Goal: Information Seeking & Learning: Learn about a topic

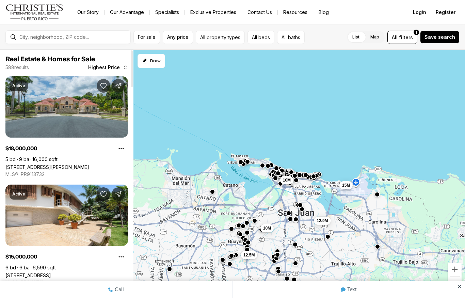
scroll to position [-1, 0]
click at [182, 33] on button "Any price" at bounding box center [178, 37] width 30 height 13
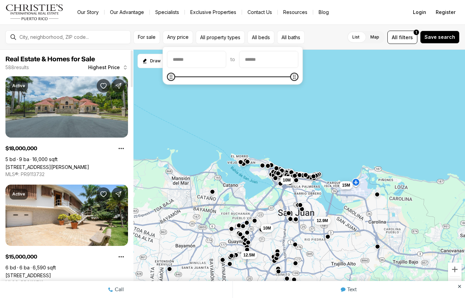
scroll to position [0, 0]
type input "**"
type input "********"
click at [263, 63] on input "priceMax" at bounding box center [268, 59] width 58 height 16
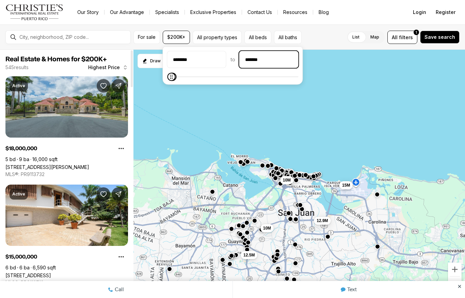
type input "********"
click at [225, 38] on button "All property types" at bounding box center [216, 37] width 49 height 13
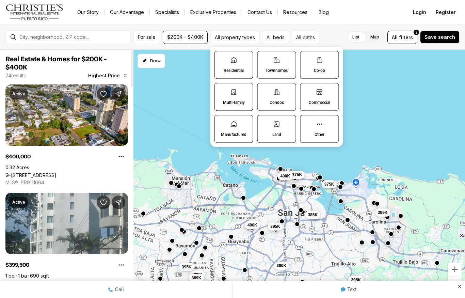
click at [284, 61] on label "Townhomes" at bounding box center [276, 65] width 39 height 28
click at [264, 58] on button "Townhomes" at bounding box center [260, 54] width 7 height 7
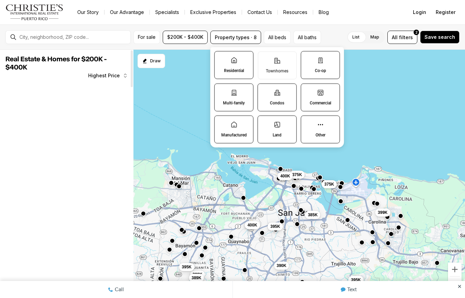
click at [237, 62] on icon at bounding box center [233, 60] width 7 height 7
click at [221, 58] on button "Residential" at bounding box center [218, 54] width 7 height 7
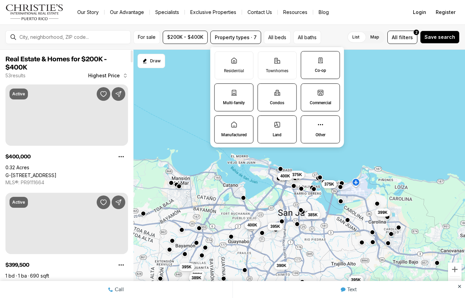
click at [243, 65] on label "Residential" at bounding box center [233, 65] width 39 height 28
click at [221, 58] on button "Residential" at bounding box center [218, 55] width 7 height 7
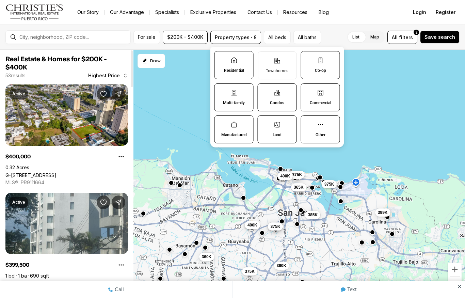
click at [278, 57] on icon at bounding box center [276, 60] width 7 height 7
click at [265, 57] on button "Townhomes" at bounding box center [261, 55] width 7 height 7
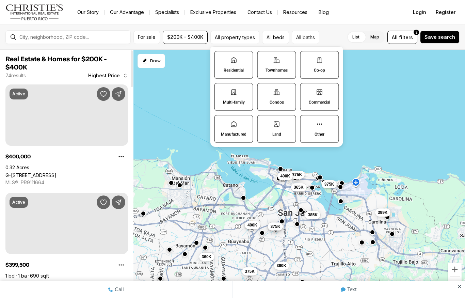
click at [333, 65] on label "Co-op" at bounding box center [319, 65] width 39 height 28
click at [307, 58] on button "Co-op" at bounding box center [303, 54] width 7 height 7
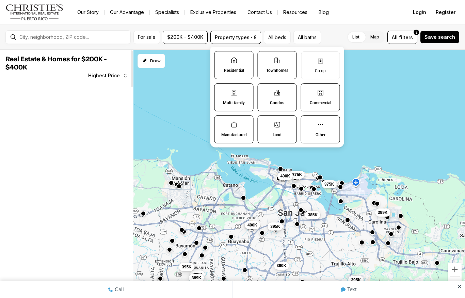
click at [327, 96] on label "Commercial" at bounding box center [320, 97] width 39 height 28
click at [308, 90] on button "Commercial" at bounding box center [304, 87] width 7 height 7
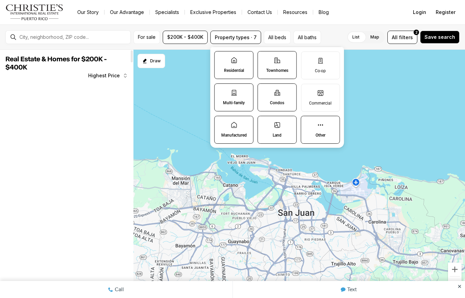
click at [285, 127] on label "Land" at bounding box center [276, 130] width 39 height 28
click at [265, 123] on button "Land" at bounding box center [261, 119] width 7 height 7
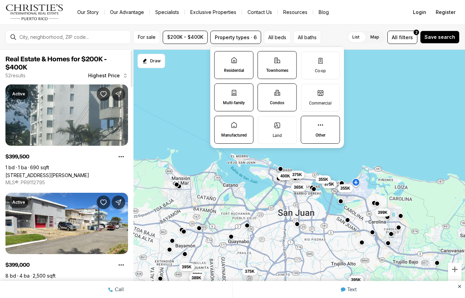
click at [243, 95] on label "Multi-family" at bounding box center [233, 97] width 39 height 28
click at [221, 90] on button "Multi-family" at bounding box center [218, 87] width 7 height 7
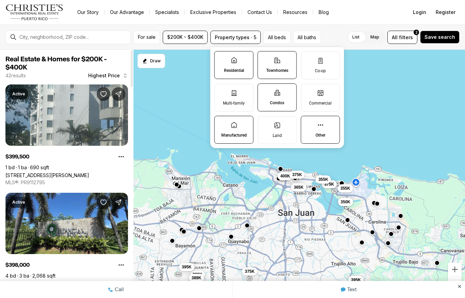
click at [242, 130] on label "Manufactured" at bounding box center [233, 130] width 39 height 28
click at [221, 123] on button "Manufactured" at bounding box center [218, 119] width 7 height 7
click at [47, 280] on link "51 SUSUA, BAYAMON PR, 00956" at bounding box center [28, 283] width 46 height 6
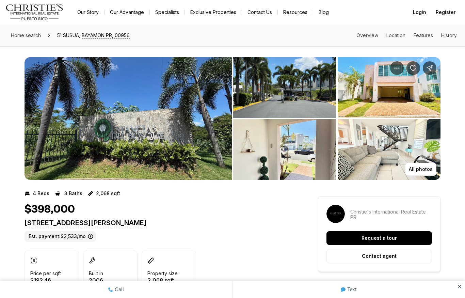
click at [197, 128] on img "View image gallery" at bounding box center [127, 118] width 207 height 122
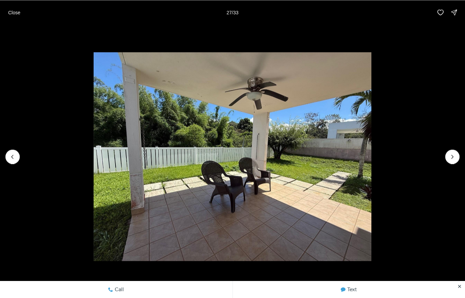
click at [451, 158] on icon "Next slide" at bounding box center [452, 156] width 7 height 7
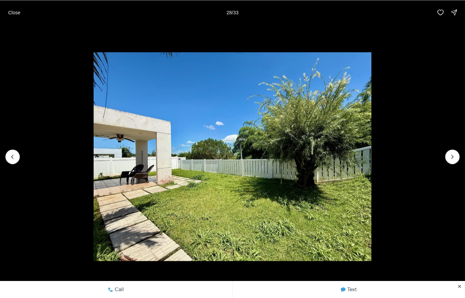
click at [452, 157] on icon "Next slide" at bounding box center [452, 156] width 2 height 3
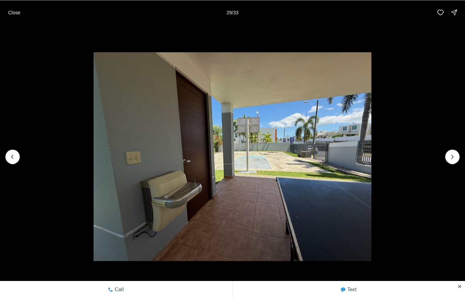
click at [453, 157] on icon "Next slide" at bounding box center [452, 156] width 7 height 7
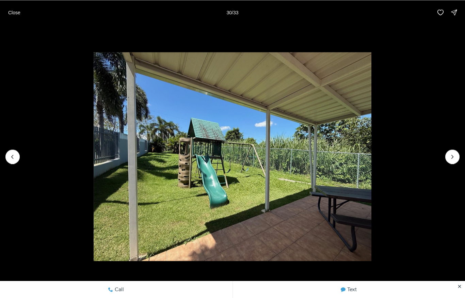
click at [371, 162] on img "30 of 33" at bounding box center [233, 156] width 278 height 208
click at [452, 157] on icon "Next slide" at bounding box center [452, 156] width 2 height 3
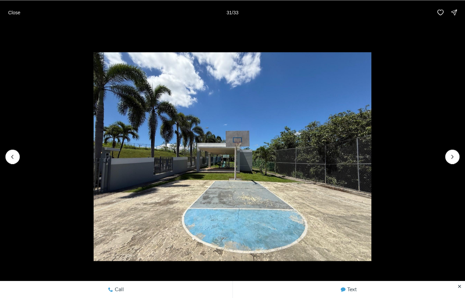
click at [452, 158] on icon "Next slide" at bounding box center [452, 156] width 7 height 7
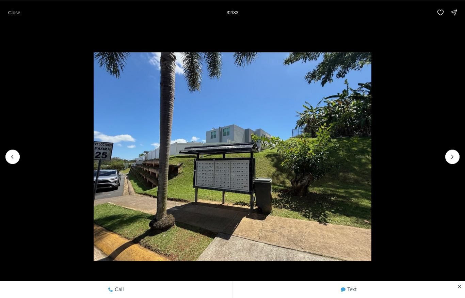
click at [451, 159] on icon "Next slide" at bounding box center [452, 156] width 7 height 7
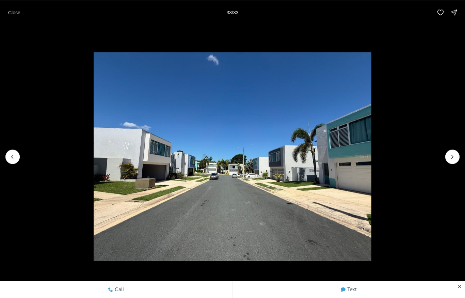
click at [451, 158] on div at bounding box center [452, 156] width 14 height 14
click at [371, 156] on img "33 of 33" at bounding box center [233, 156] width 278 height 208
click at [456, 157] on div at bounding box center [452, 156] width 14 height 14
click at [455, 155] on div at bounding box center [452, 156] width 14 height 14
click at [451, 156] on div at bounding box center [452, 156] width 14 height 14
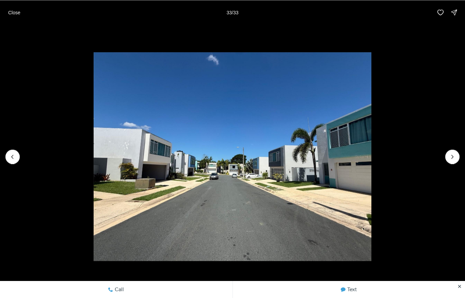
click at [451, 156] on div at bounding box center [452, 156] width 14 height 14
click at [12, 13] on p "Close" at bounding box center [14, 12] width 12 height 5
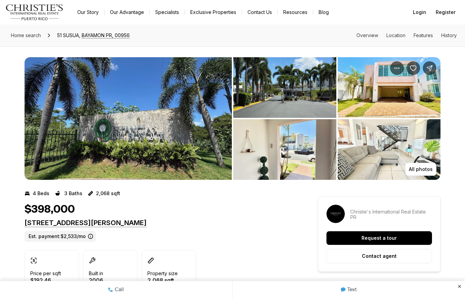
click at [143, 109] on img "View image gallery" at bounding box center [127, 118] width 207 height 122
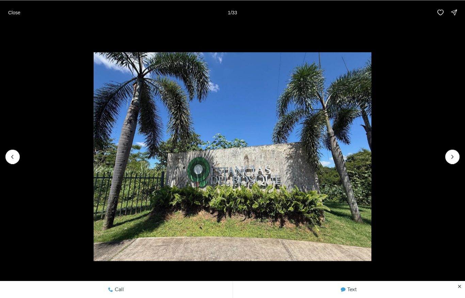
click at [451, 155] on icon "Next slide" at bounding box center [452, 156] width 7 height 7
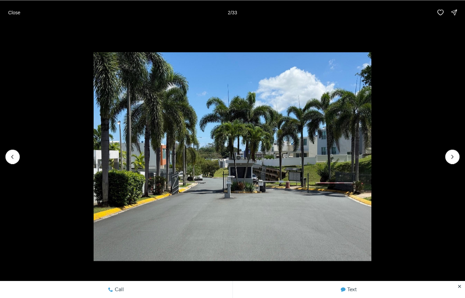
click at [371, 157] on img "2 of 33" at bounding box center [233, 156] width 278 height 208
click at [453, 154] on icon "Next slide" at bounding box center [452, 156] width 7 height 7
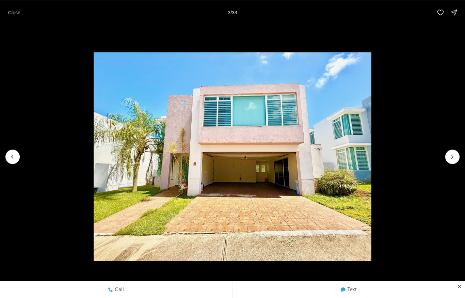
click at [453, 159] on icon "Next slide" at bounding box center [452, 156] width 7 height 7
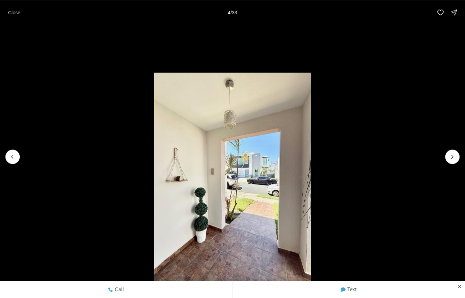
click at [453, 159] on icon "Next slide" at bounding box center [452, 156] width 7 height 7
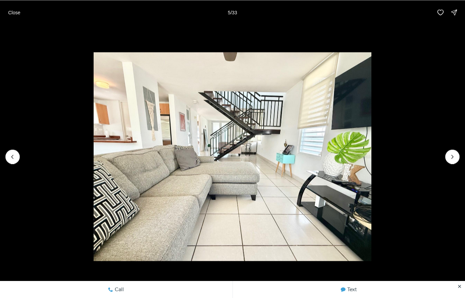
click at [452, 154] on icon "Next slide" at bounding box center [452, 156] width 7 height 7
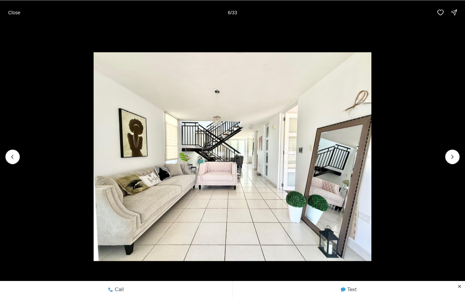
click at [371, 158] on img "6 of 33" at bounding box center [233, 156] width 278 height 208
click at [449, 159] on icon "Next slide" at bounding box center [452, 156] width 7 height 7
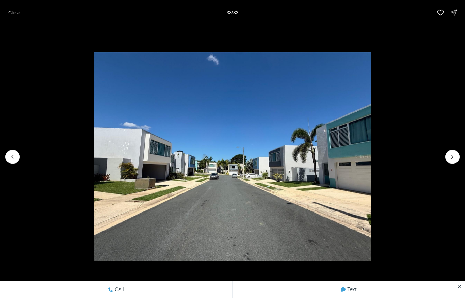
click at [12, 10] on p "Close" at bounding box center [14, 12] width 12 height 5
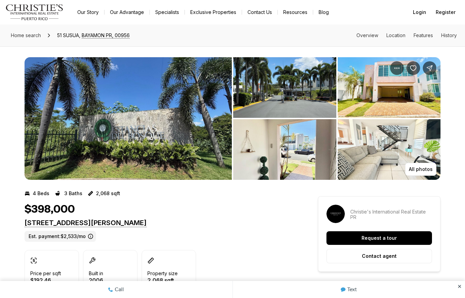
click at [432, 69] on icon "Share Property: 51 SUSUA" at bounding box center [429, 68] width 7 height 7
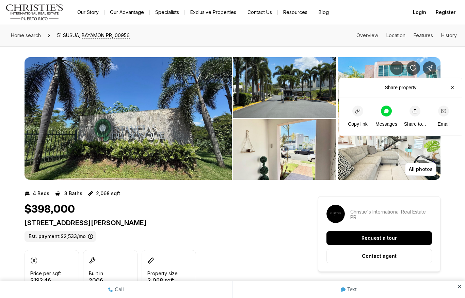
click at [387, 110] on icon at bounding box center [386, 110] width 5 height 4
click at [462, 85] on div "All photos" at bounding box center [232, 112] width 465 height 133
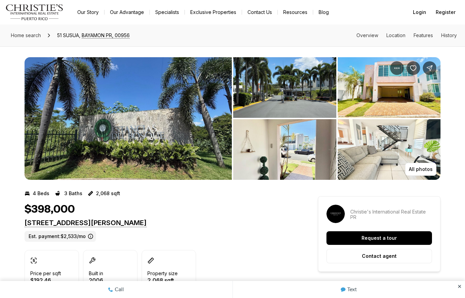
click at [462, 85] on div "All photos" at bounding box center [232, 112] width 465 height 133
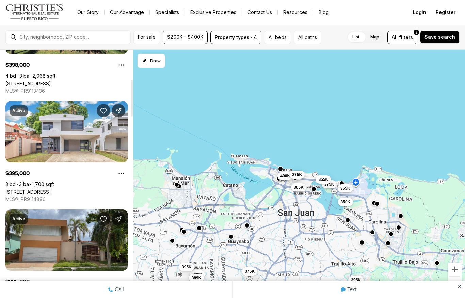
scroll to position [203, 0]
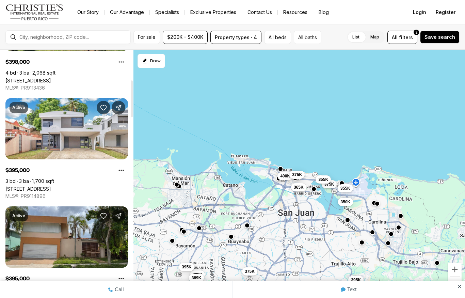
click at [51, 186] on link "2 URB SANS SOUCI COURT #C-9, BAYAMON PR, 00956" at bounding box center [28, 189] width 46 height 6
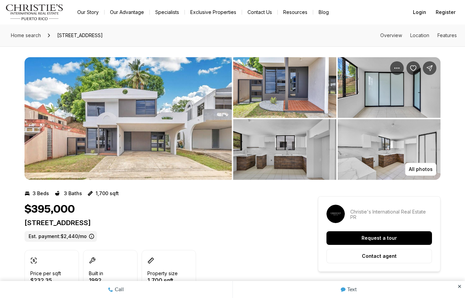
click at [206, 107] on img "View image gallery" at bounding box center [127, 118] width 207 height 122
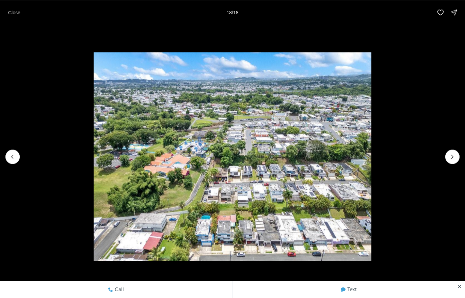
click at [16, 9] on button "Close" at bounding box center [14, 12] width 20 height 14
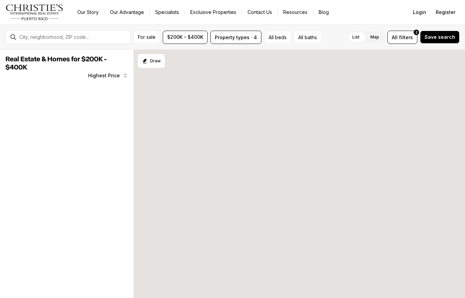
click at [282, 33] on button "All beds" at bounding box center [277, 37] width 27 height 13
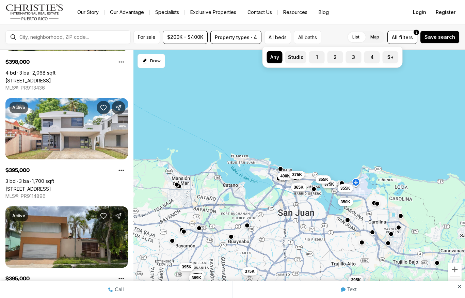
click at [374, 53] on label "4" at bounding box center [372, 57] width 16 height 12
click at [371, 53] on button "4" at bounding box center [367, 54] width 7 height 7
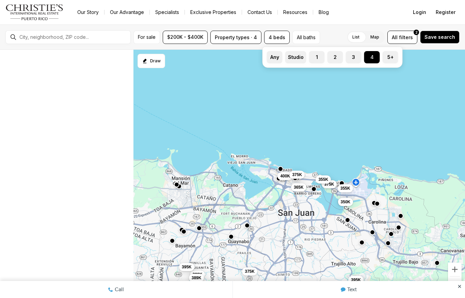
scroll to position [124, 0]
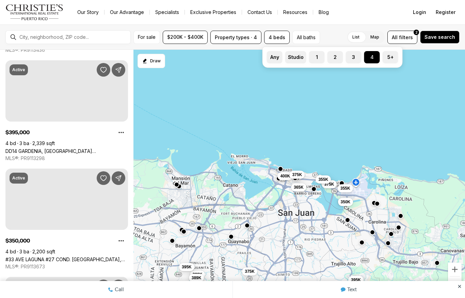
click at [310, 37] on button "All baths" at bounding box center [306, 37] width 28 height 13
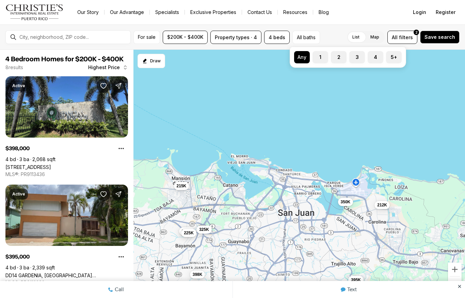
click at [336, 26] on div "For sale $200K - $400K Property types · 4 4 beds All baths Any 1 2 3 4 5+ List …" at bounding box center [232, 36] width 465 height 25
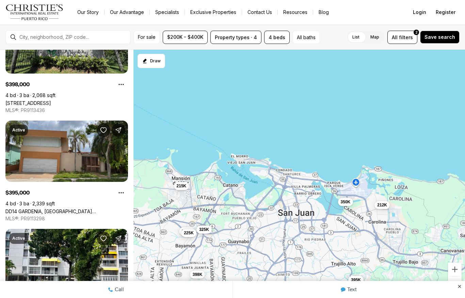
scroll to position [66, 0]
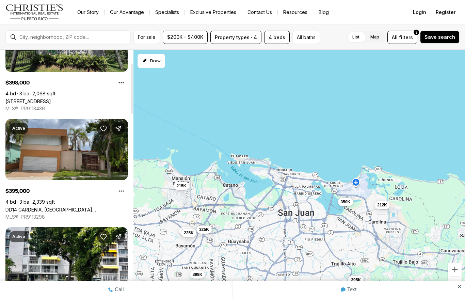
click at [95, 206] on link "DD14 GARDENIA, [GEOGRAPHIC_DATA][PERSON_NAME], 00926" at bounding box center [66, 209] width 122 height 6
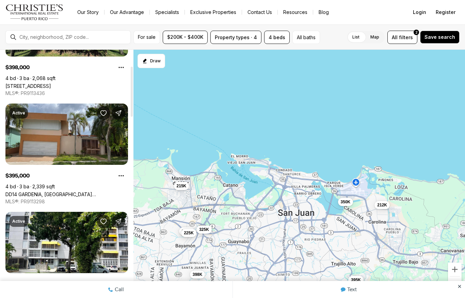
scroll to position [80, 0]
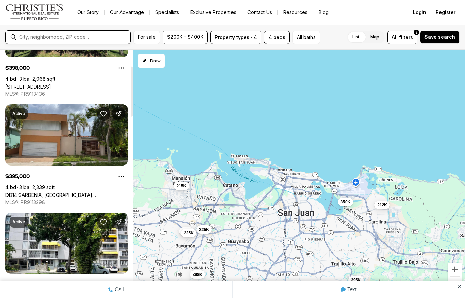
click at [102, 36] on input "text" at bounding box center [73, 37] width 108 height 6
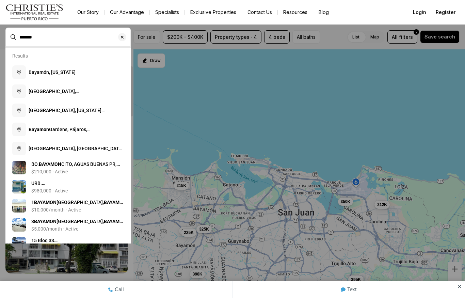
click at [90, 70] on button "Bayamón, [US_STATE]" at bounding box center [68, 72] width 117 height 19
type input "**********"
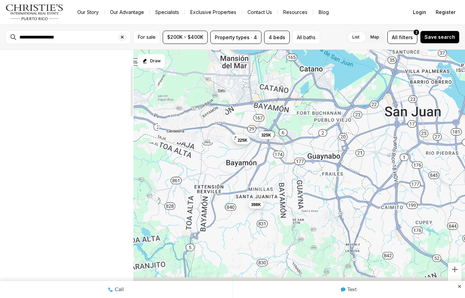
scroll to position [54, 0]
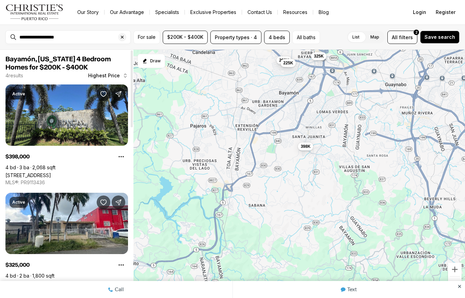
click at [124, 34] on icon "Clear search input" at bounding box center [121, 36] width 5 height 5
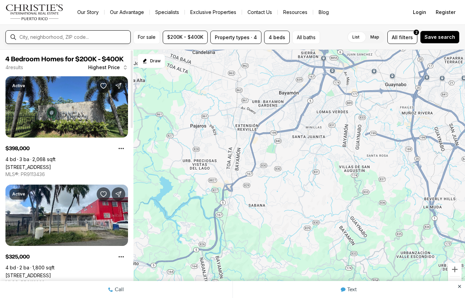
click at [121, 36] on input "text" at bounding box center [73, 37] width 108 height 6
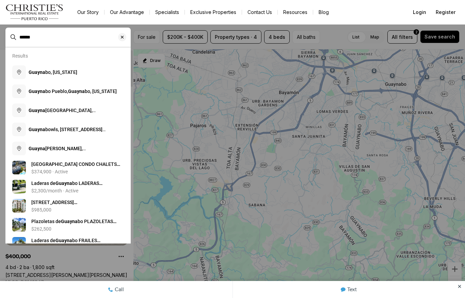
type input "******"
click at [89, 70] on button "Guayna bo, Puerto Rico" at bounding box center [68, 72] width 117 height 19
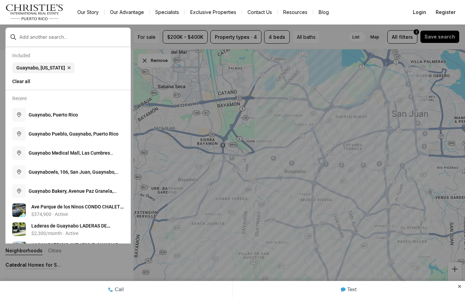
click at [109, 263] on div at bounding box center [232, 149] width 465 height 298
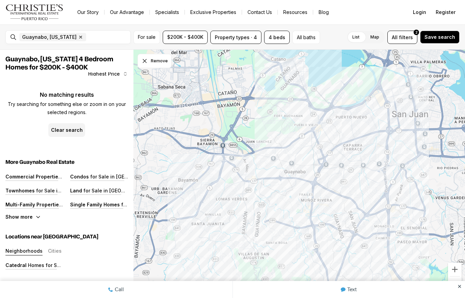
click at [80, 34] on icon "button" at bounding box center [80, 36] width 5 height 5
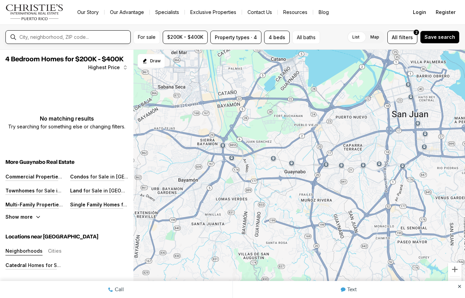
click at [94, 34] on input "text" at bounding box center [73, 37] width 108 height 6
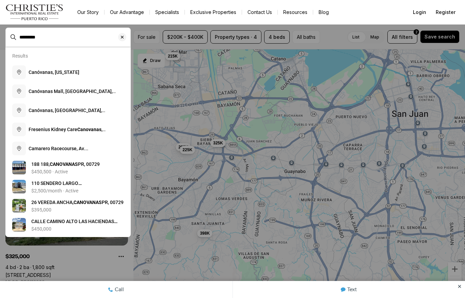
click at [95, 67] on button "Canóvanas, Puerto Rico" at bounding box center [68, 72] width 117 height 19
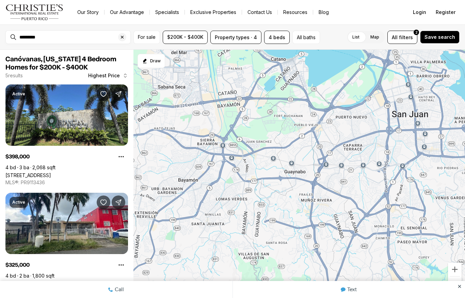
type input "**********"
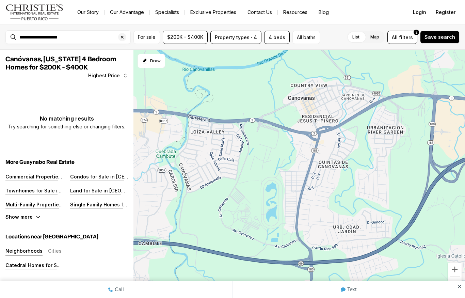
click at [125, 35] on div "Clear search input" at bounding box center [122, 37] width 8 height 8
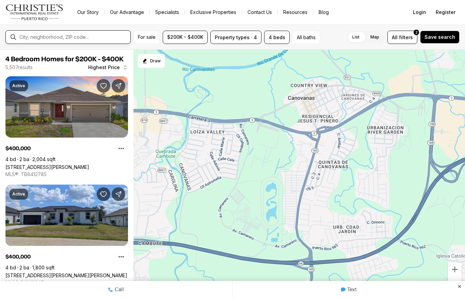
click at [105, 40] on input "text" at bounding box center [73, 37] width 108 height 6
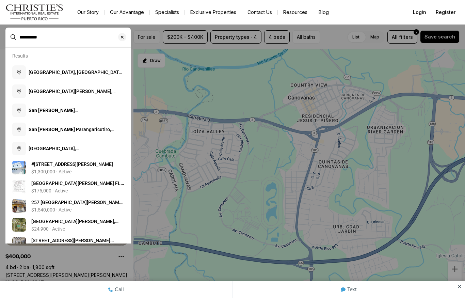
type input "**********"
click at [78, 90] on button "San Juan, Puerto Rico" at bounding box center [68, 91] width 117 height 19
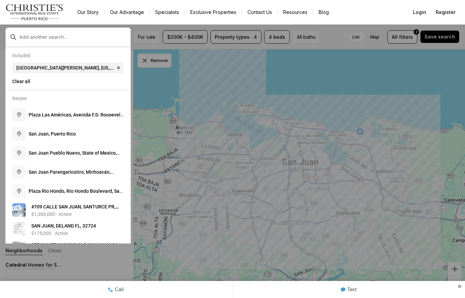
click at [118, 268] on div at bounding box center [232, 149] width 465 height 298
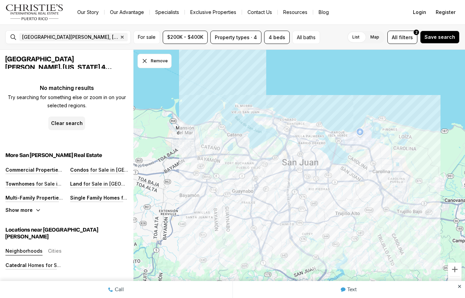
click at [119, 35] on icon "button" at bounding box center [121, 36] width 5 height 5
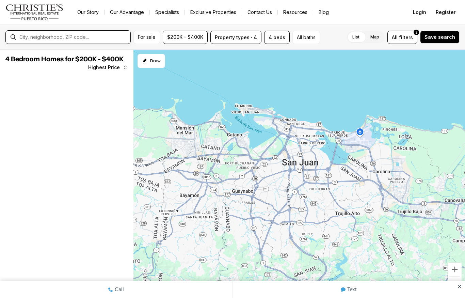
click at [90, 36] on input "text" at bounding box center [73, 37] width 108 height 6
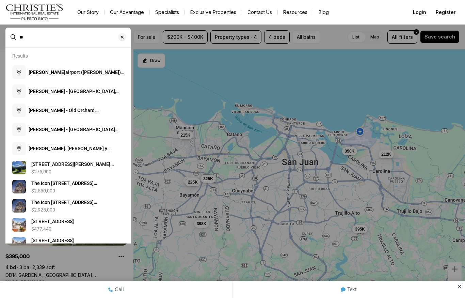
type input "*"
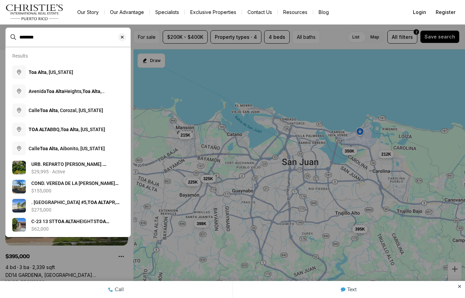
click at [89, 75] on button "Toa Alta , Puerto Rico" at bounding box center [68, 72] width 117 height 19
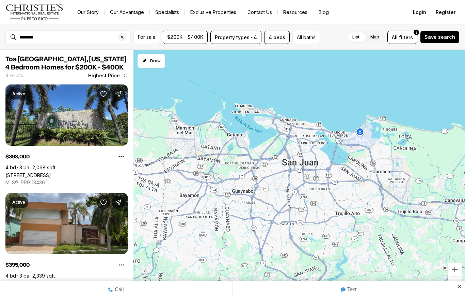
type input "**********"
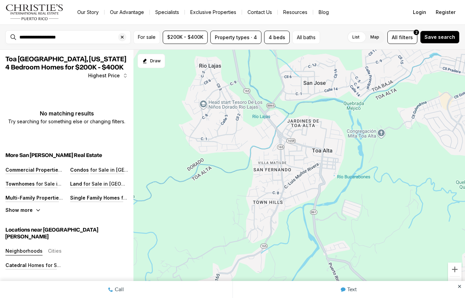
click at [121, 36] on icon "Clear search input" at bounding box center [122, 37] width 3 height 3
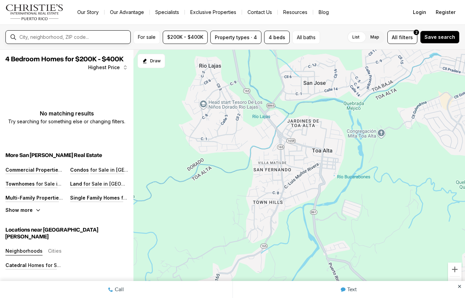
click at [118, 34] on input "text" at bounding box center [73, 37] width 108 height 6
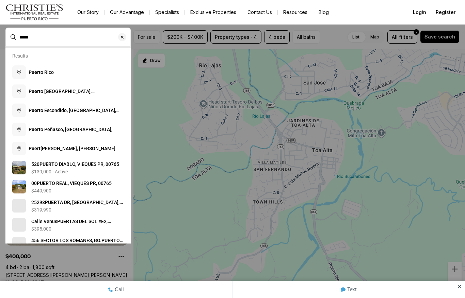
click at [83, 70] on button "Puert o Rico" at bounding box center [68, 72] width 117 height 19
type input "**********"
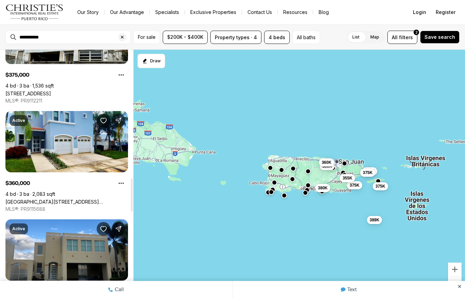
scroll to position [949, 0]
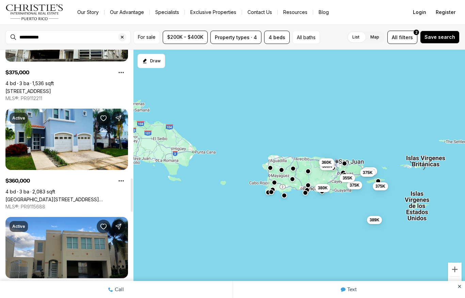
click at [107, 196] on link "LAS PALMAS DE CERRO GORD CALLE REAL G-23, VEGA ALTA PR, 00692" at bounding box center [66, 199] width 122 height 6
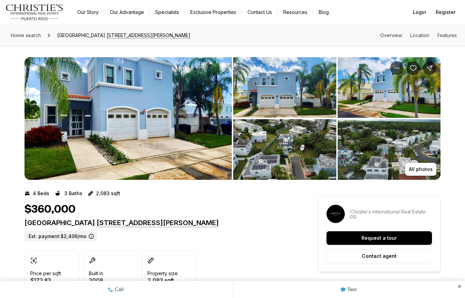
click at [175, 151] on img "View image gallery" at bounding box center [127, 118] width 207 height 122
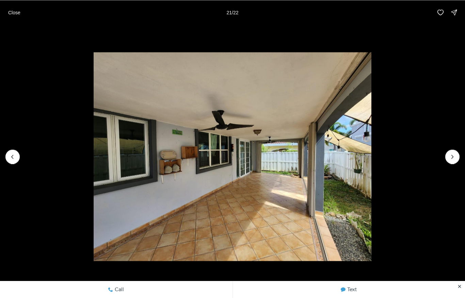
click at [10, 13] on p "Close" at bounding box center [14, 12] width 12 height 5
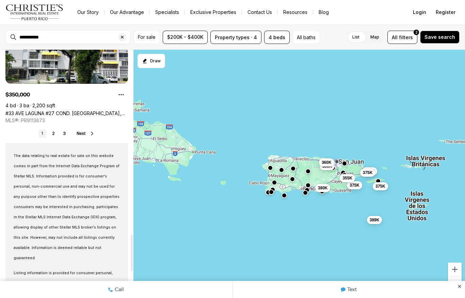
scroll to position [1241, 0]
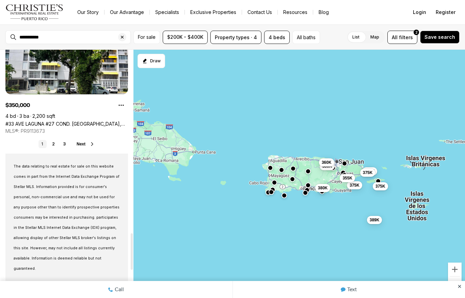
click at [55, 140] on link "2" at bounding box center [53, 144] width 8 height 8
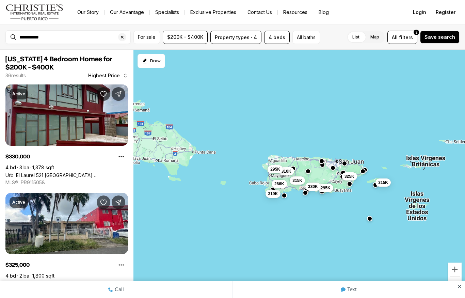
click at [86, 172] on link "Urb. El Laurel 521 [GEOGRAPHIC_DATA][PERSON_NAME], [PERSON_NAME], 00780" at bounding box center [66, 175] width 122 height 6
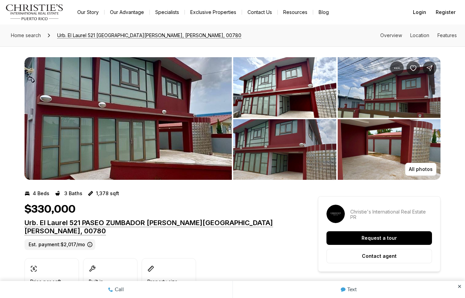
click at [169, 148] on img "View image gallery" at bounding box center [127, 118] width 207 height 122
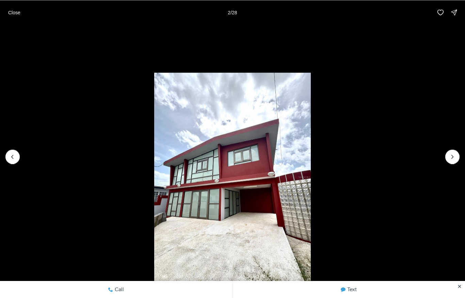
click at [12, 12] on p "Close" at bounding box center [14, 12] width 12 height 5
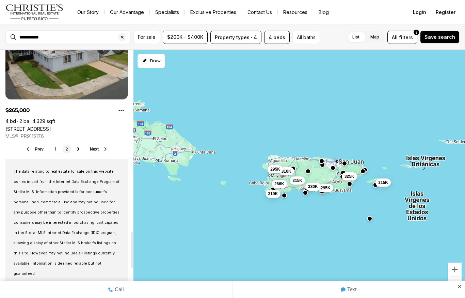
scroll to position [1238, 0]
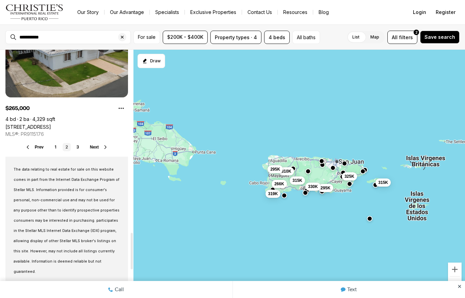
click at [80, 149] on link "3" at bounding box center [77, 147] width 8 height 8
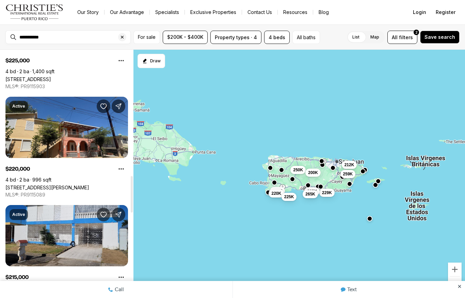
scroll to position [854, 0]
